Goal: Find specific page/section: Find specific page/section

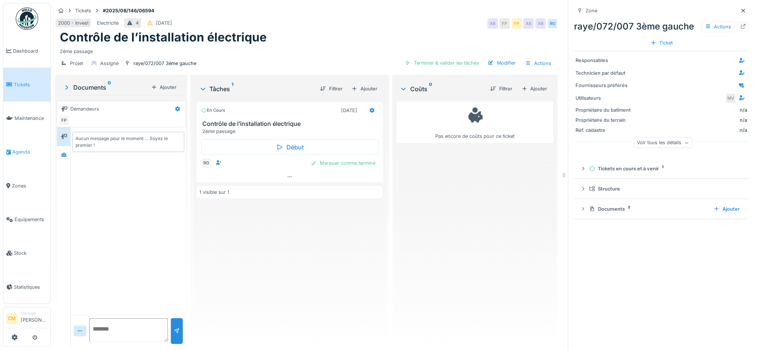
click at [13, 148] on span "Agenda" at bounding box center [29, 151] width 35 height 7
